Goal: Information Seeking & Learning: Learn about a topic

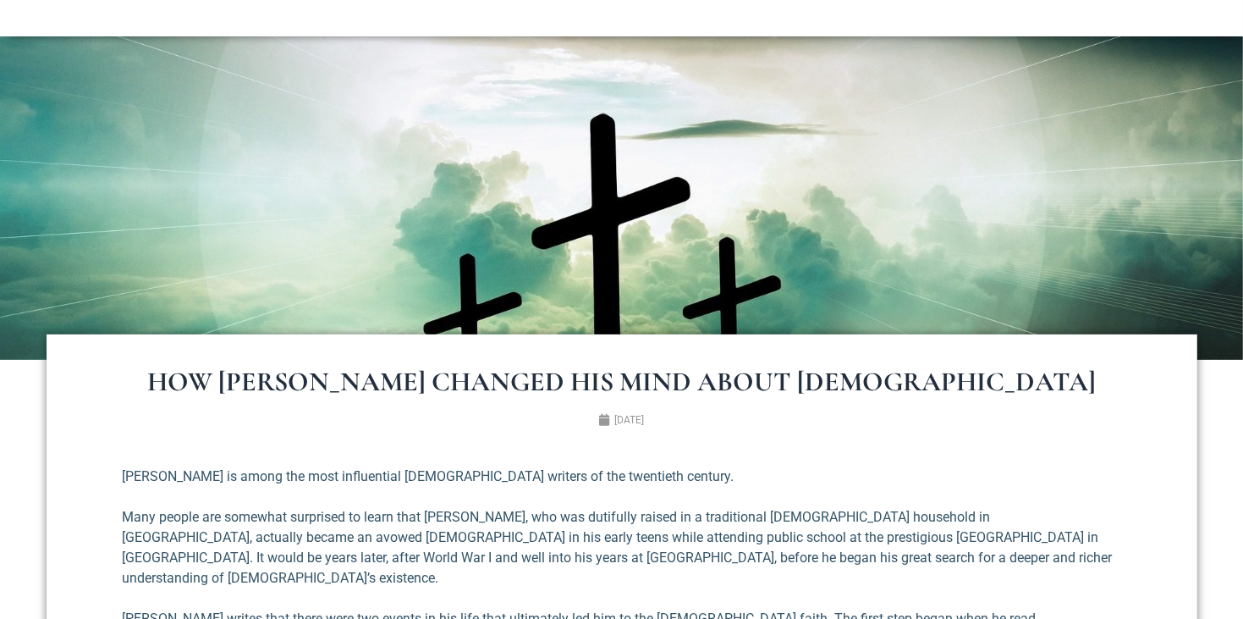
scroll to position [277, 0]
click at [352, 377] on h1 "How [PERSON_NAME] Changed His Mind About [DEMOGRAPHIC_DATA]" at bounding box center [622, 382] width 1016 height 27
click at [376, 379] on h1 "How [PERSON_NAME] Changed His Mind About [DEMOGRAPHIC_DATA]" at bounding box center [622, 382] width 1016 height 27
click at [376, 374] on h1 "How [PERSON_NAME] Changed His Mind About [DEMOGRAPHIC_DATA]" at bounding box center [622, 382] width 1016 height 27
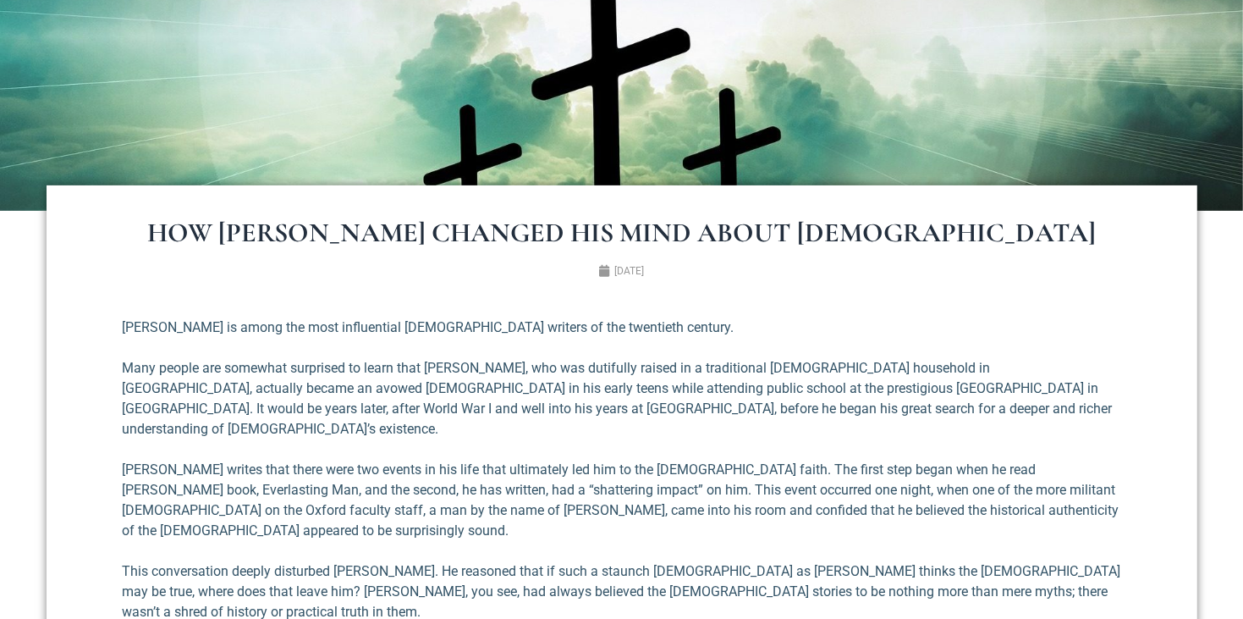
scroll to position [428, 0]
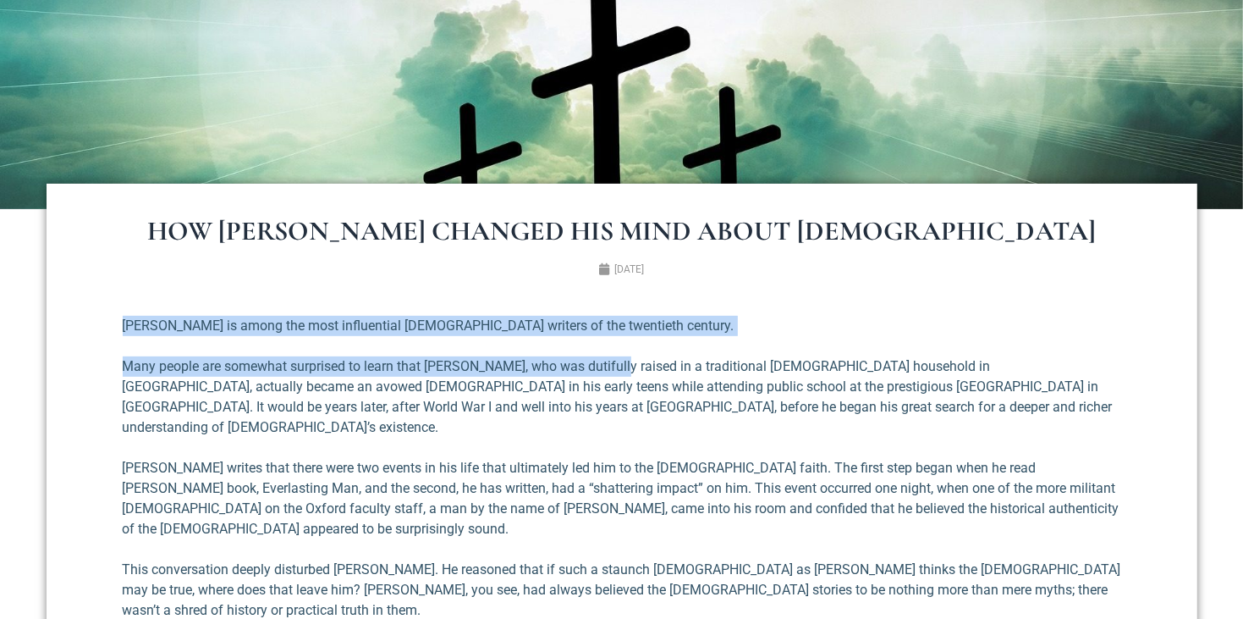
drag, startPoint x: 124, startPoint y: 325, endPoint x: 613, endPoint y: 337, distance: 488.4
click at [470, 317] on p "[PERSON_NAME] is among the most influential [DEMOGRAPHIC_DATA] writers of the t…" at bounding box center [622, 326] width 999 height 20
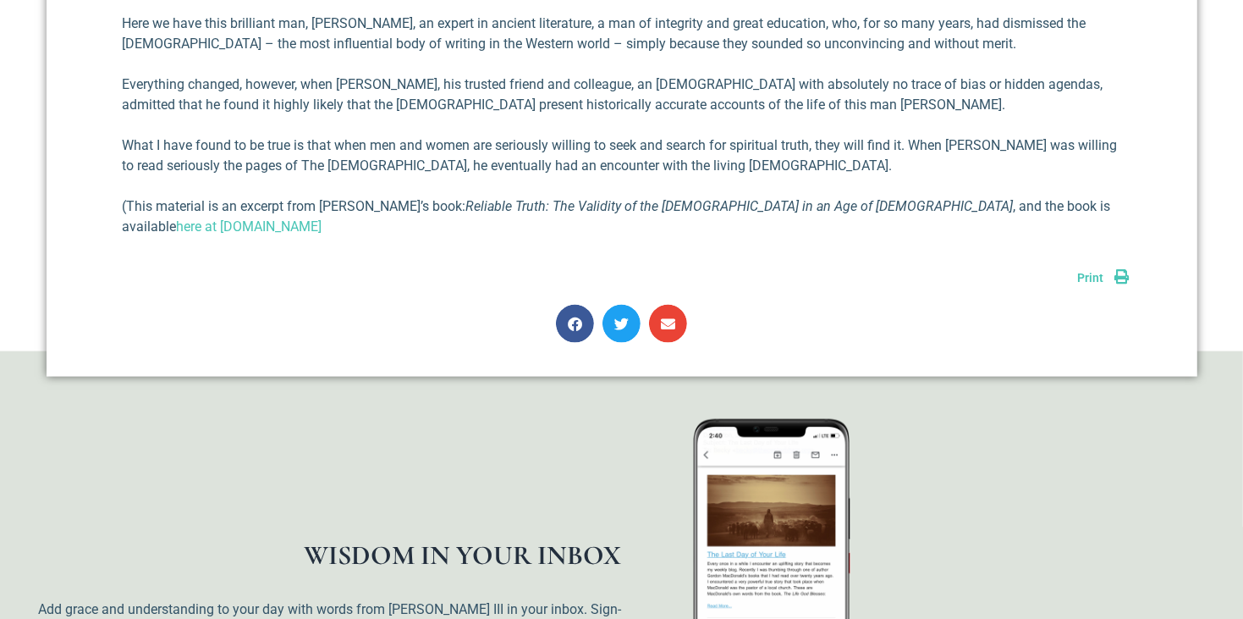
scroll to position [1621, 0]
